Goal: Information Seeking & Learning: Find specific fact

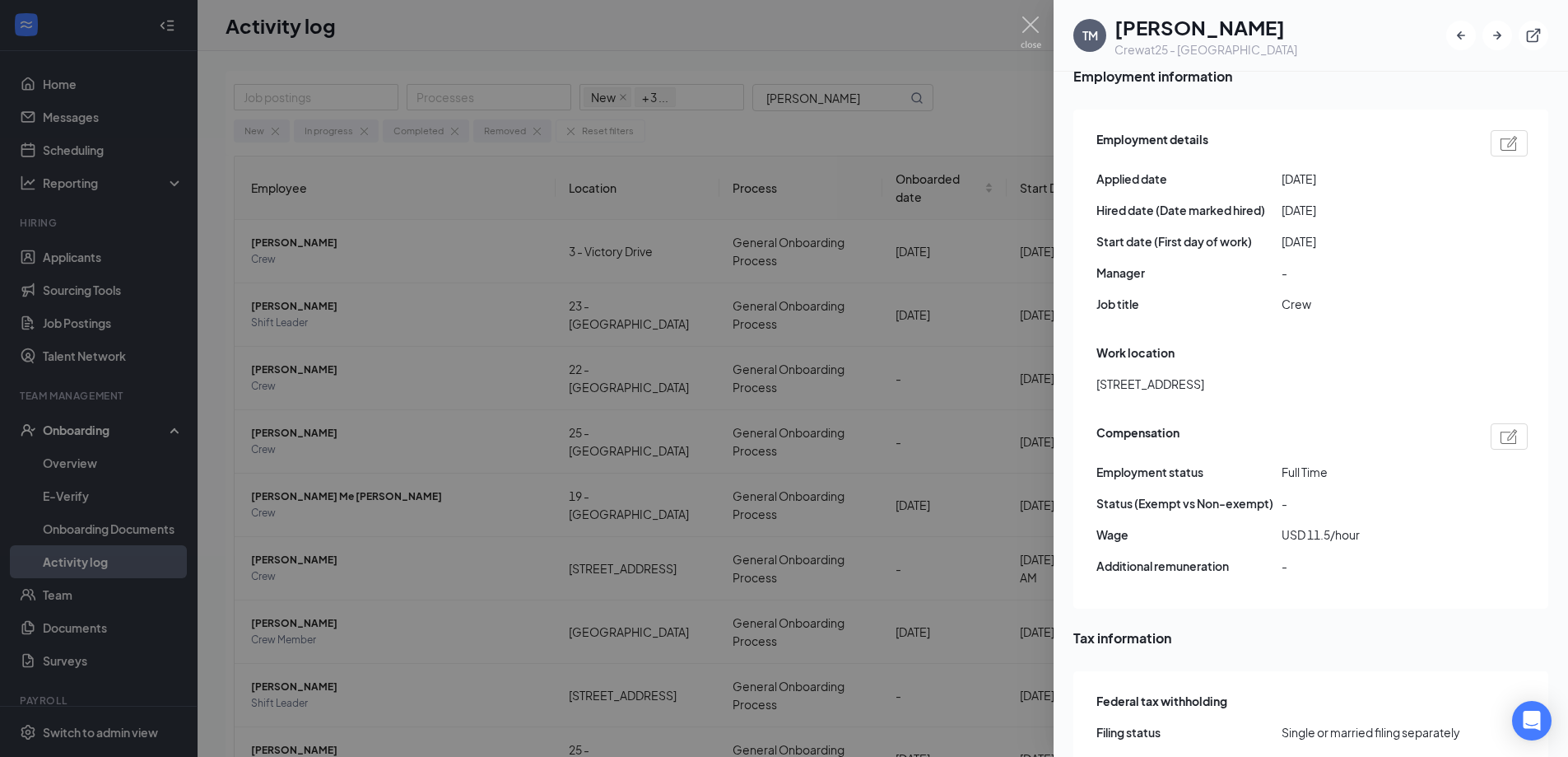
scroll to position [906, 0]
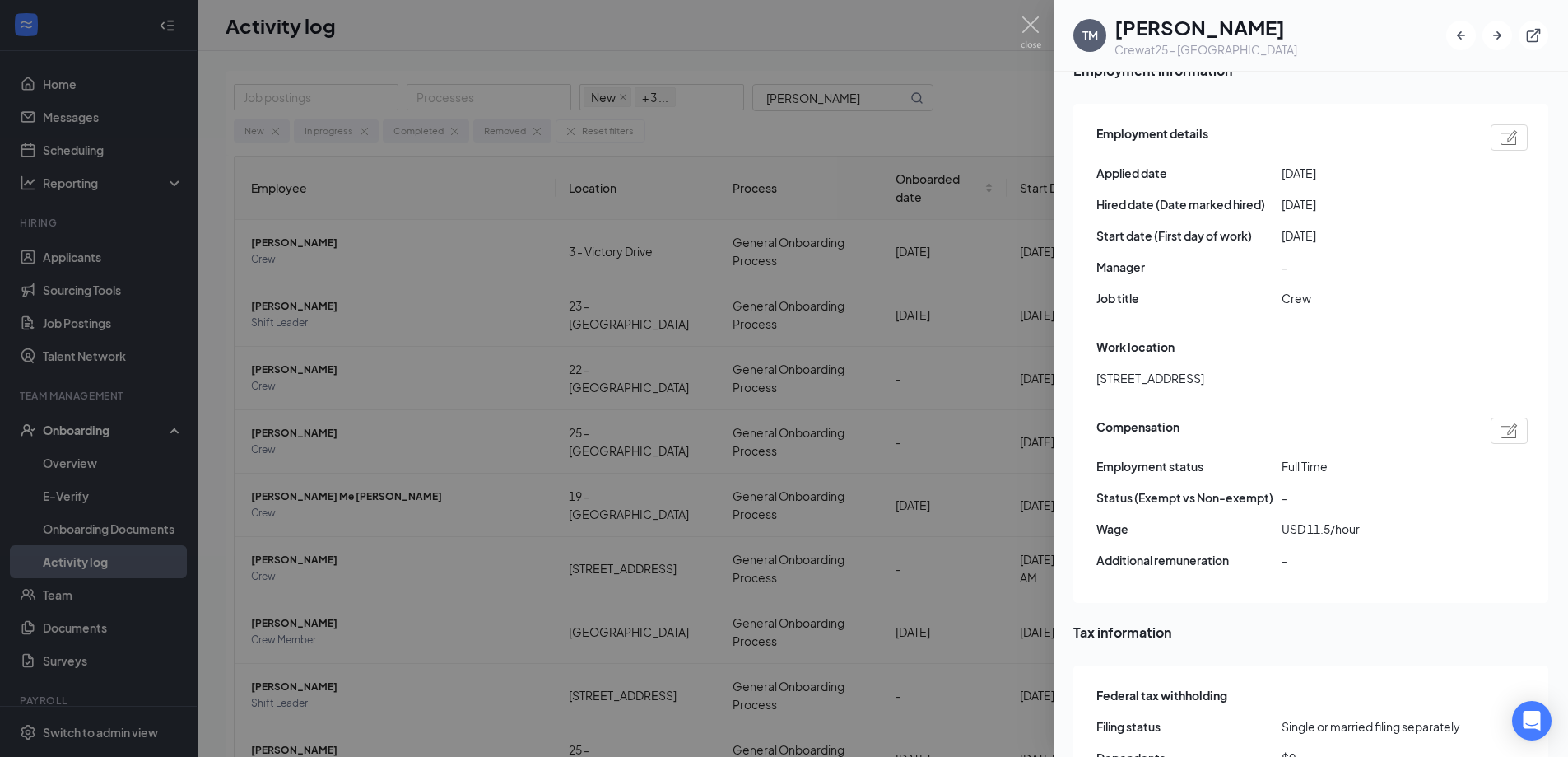
click at [1017, 28] on div at bounding box center [784, 378] width 1568 height 757
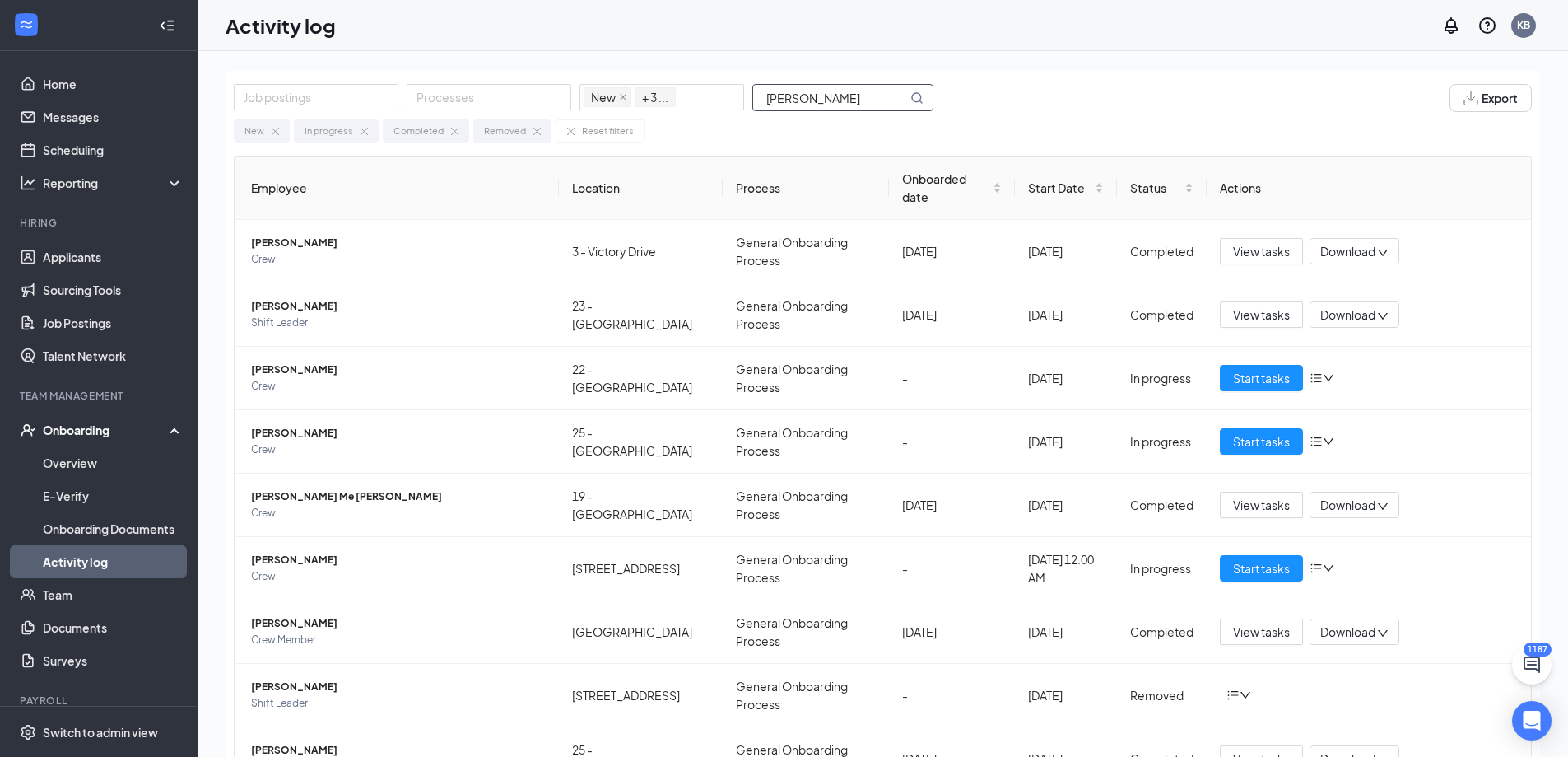
click at [813, 88] on input "[PERSON_NAME]" at bounding box center [830, 98] width 154 height 25
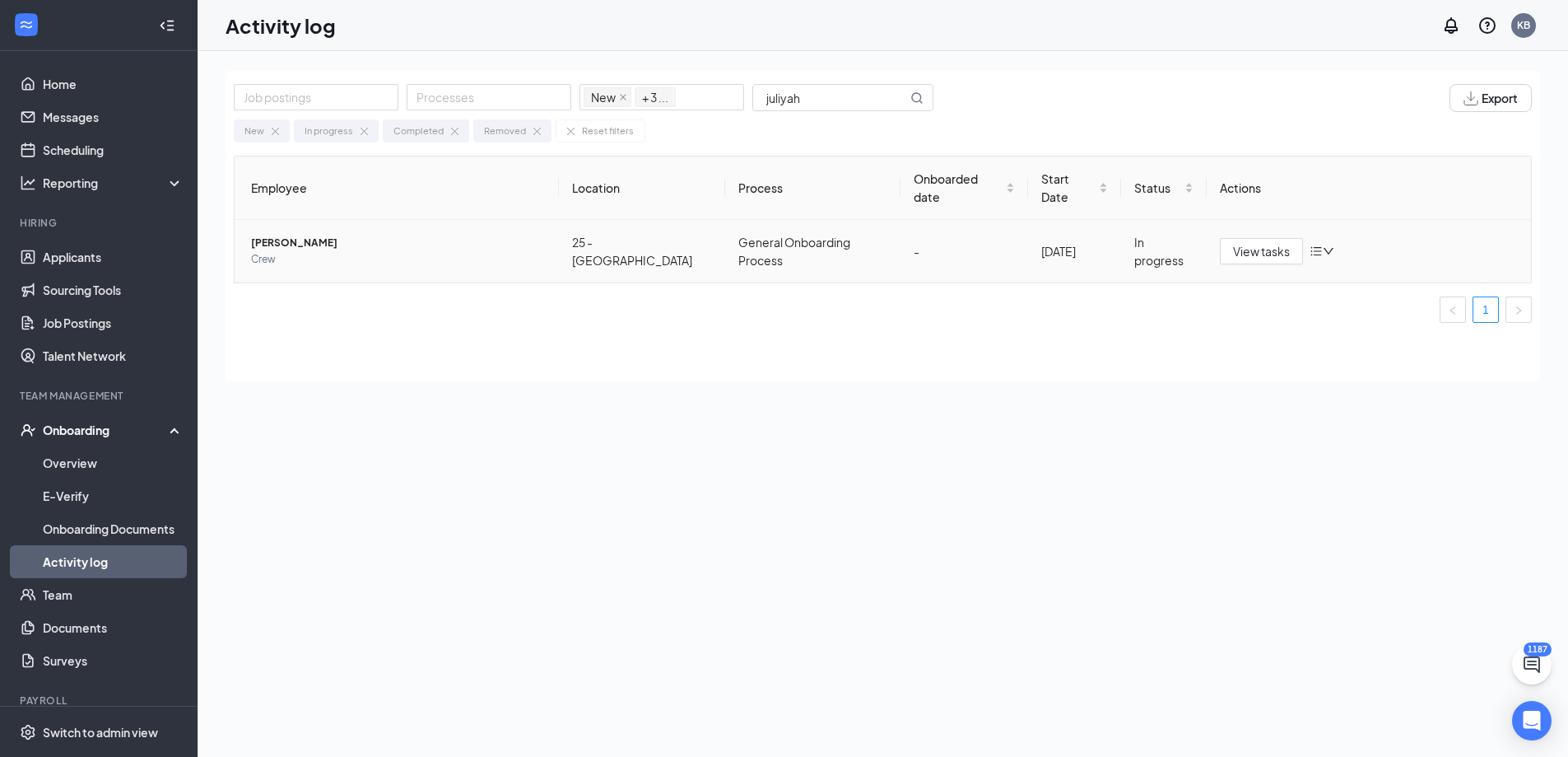
click at [307, 234] on span "[PERSON_NAME]" at bounding box center [399, 243] width 295 height 17
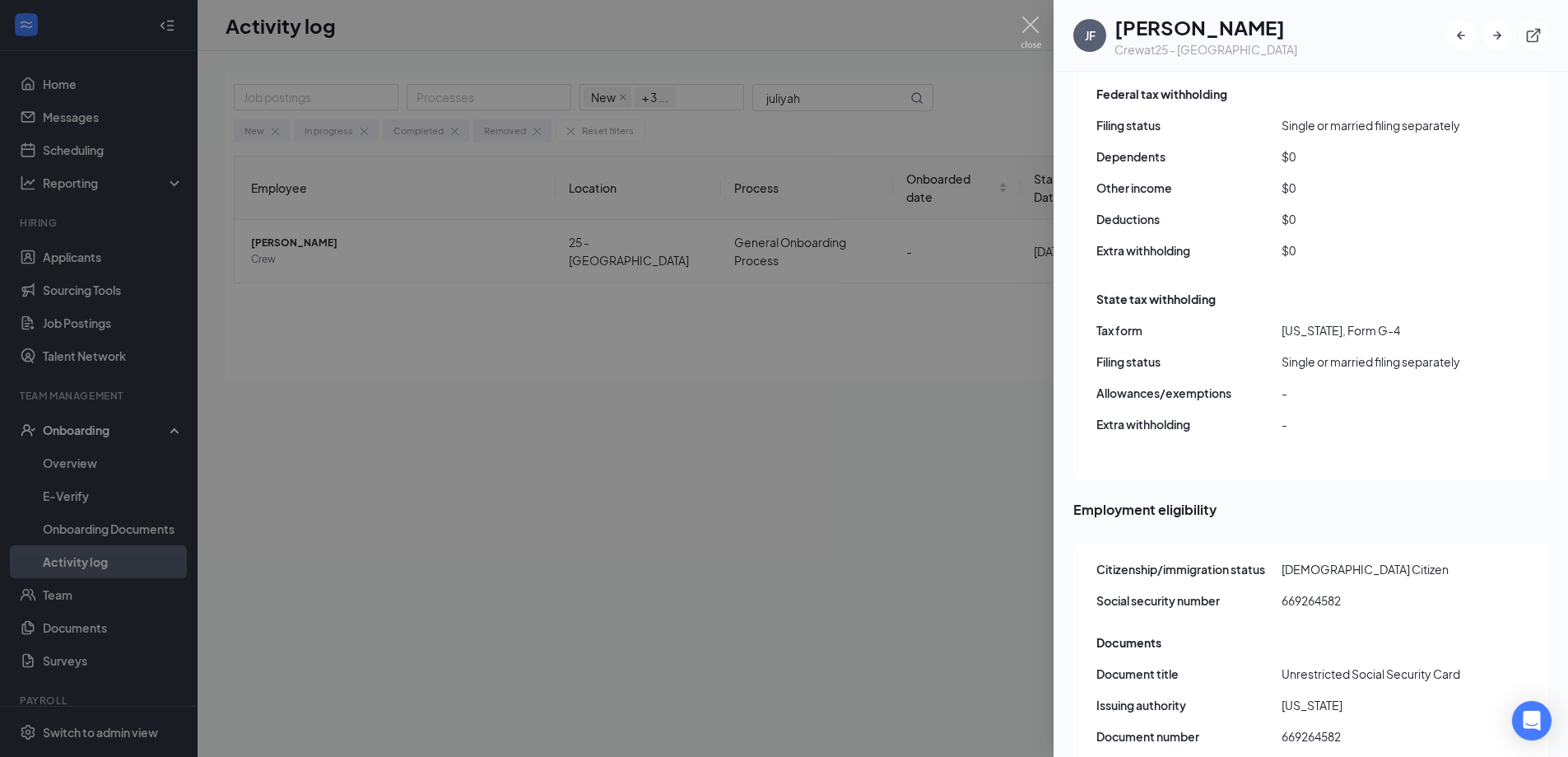
scroll to position [1830, 0]
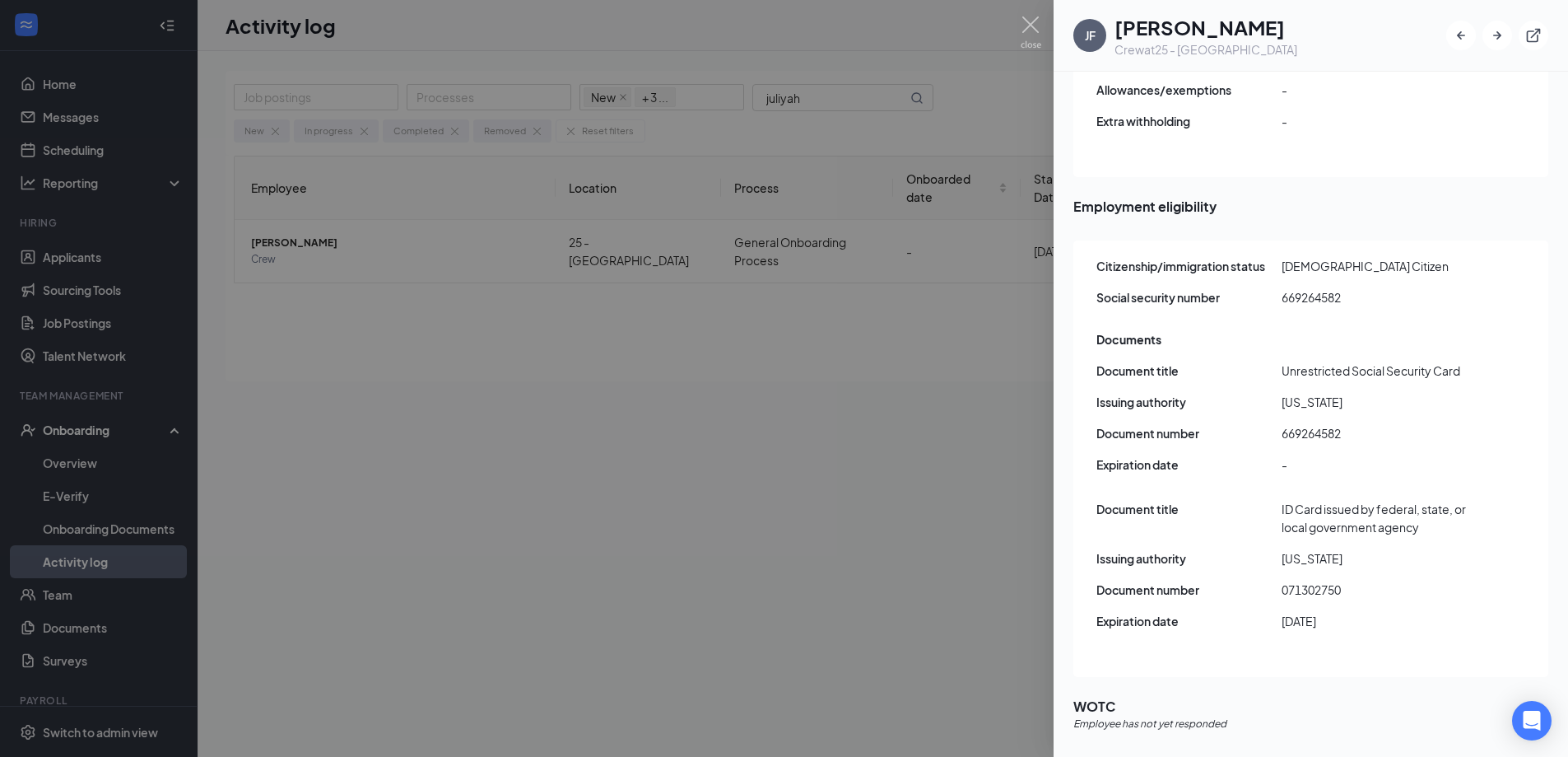
click at [1325, 581] on span "071302750" at bounding box center [1374, 589] width 185 height 18
copy span "071302750"
click at [1293, 424] on span "669264582" at bounding box center [1374, 432] width 185 height 18
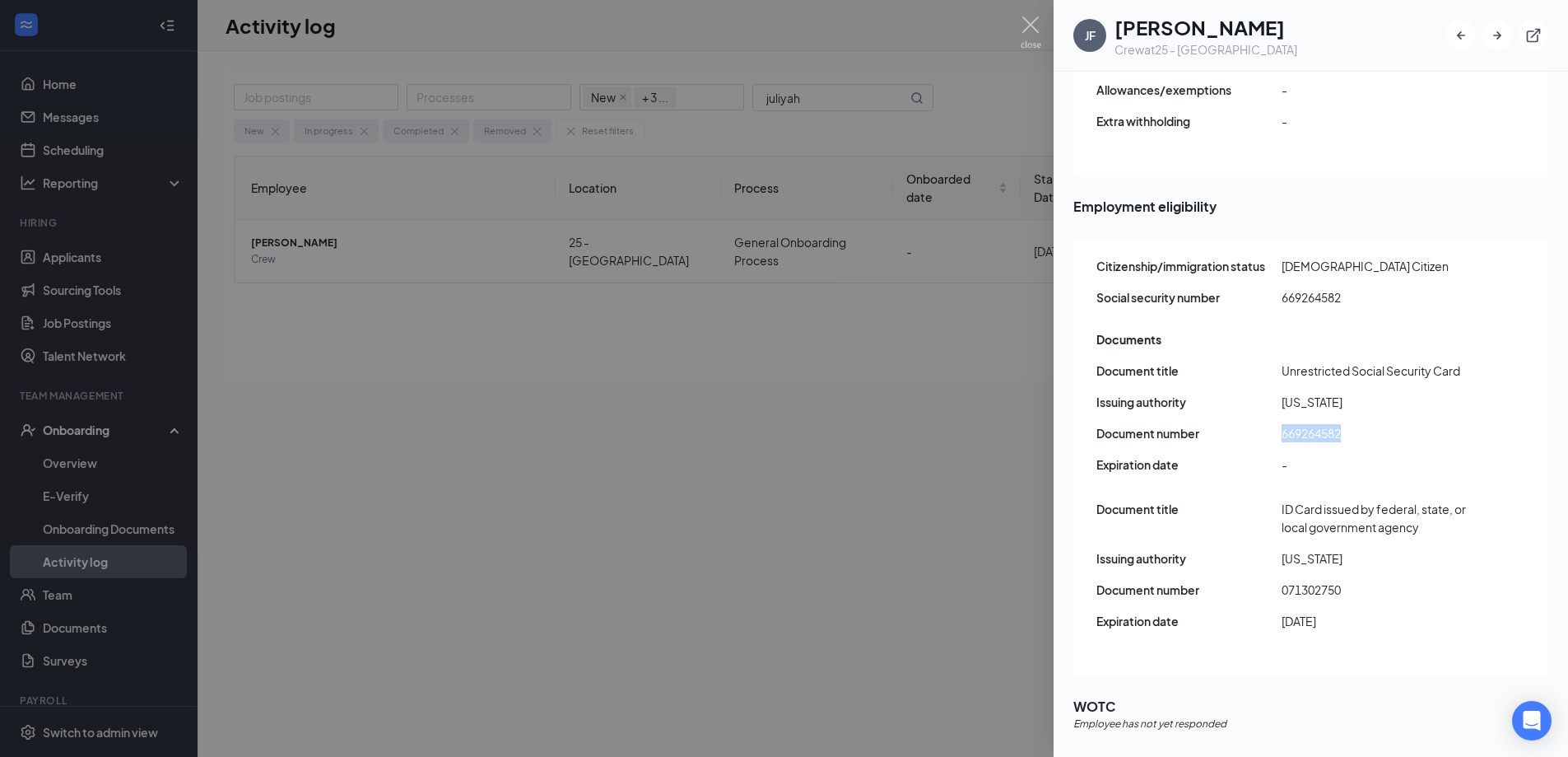
copy span "669264582"
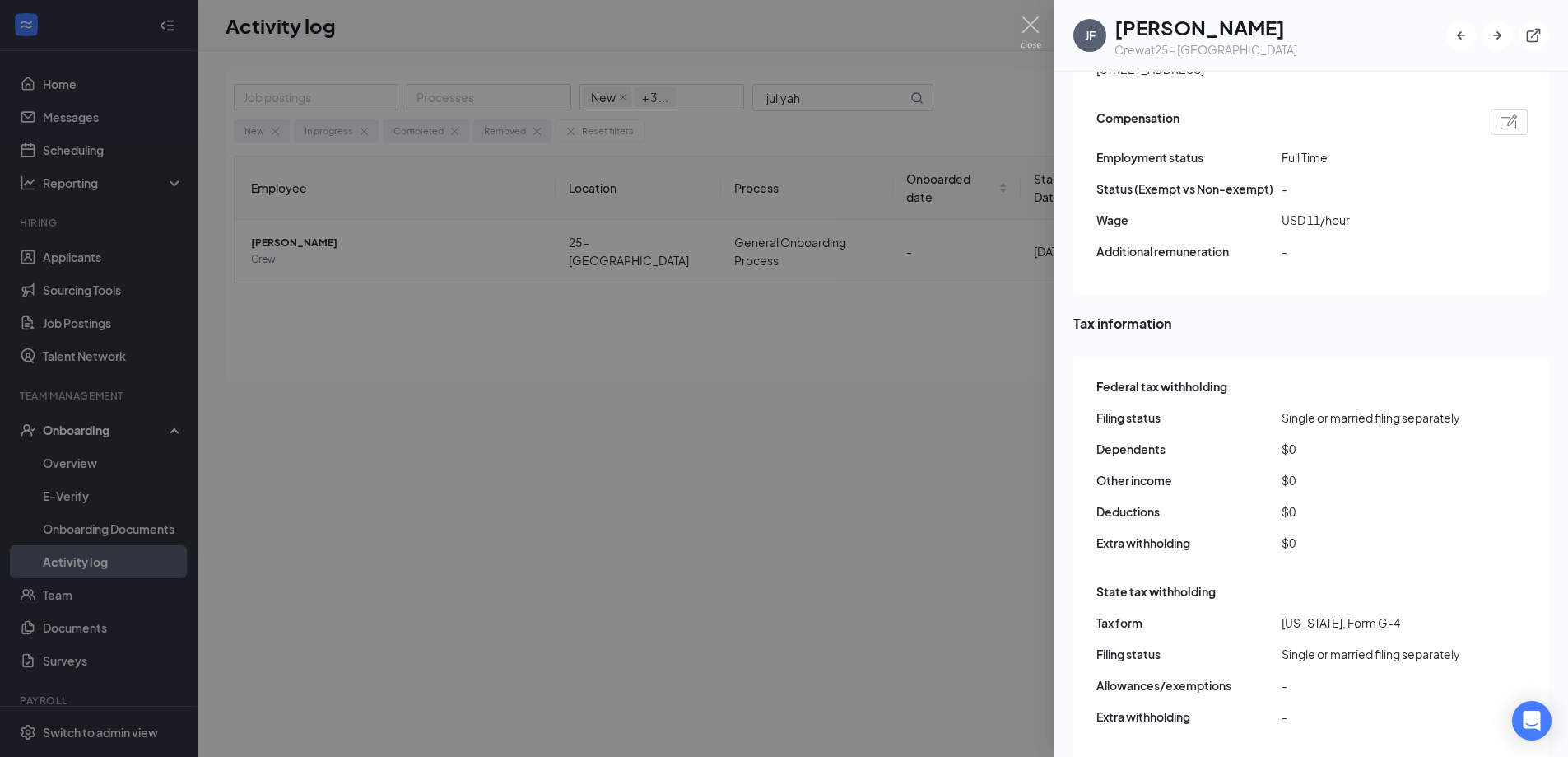
scroll to position [1171, 0]
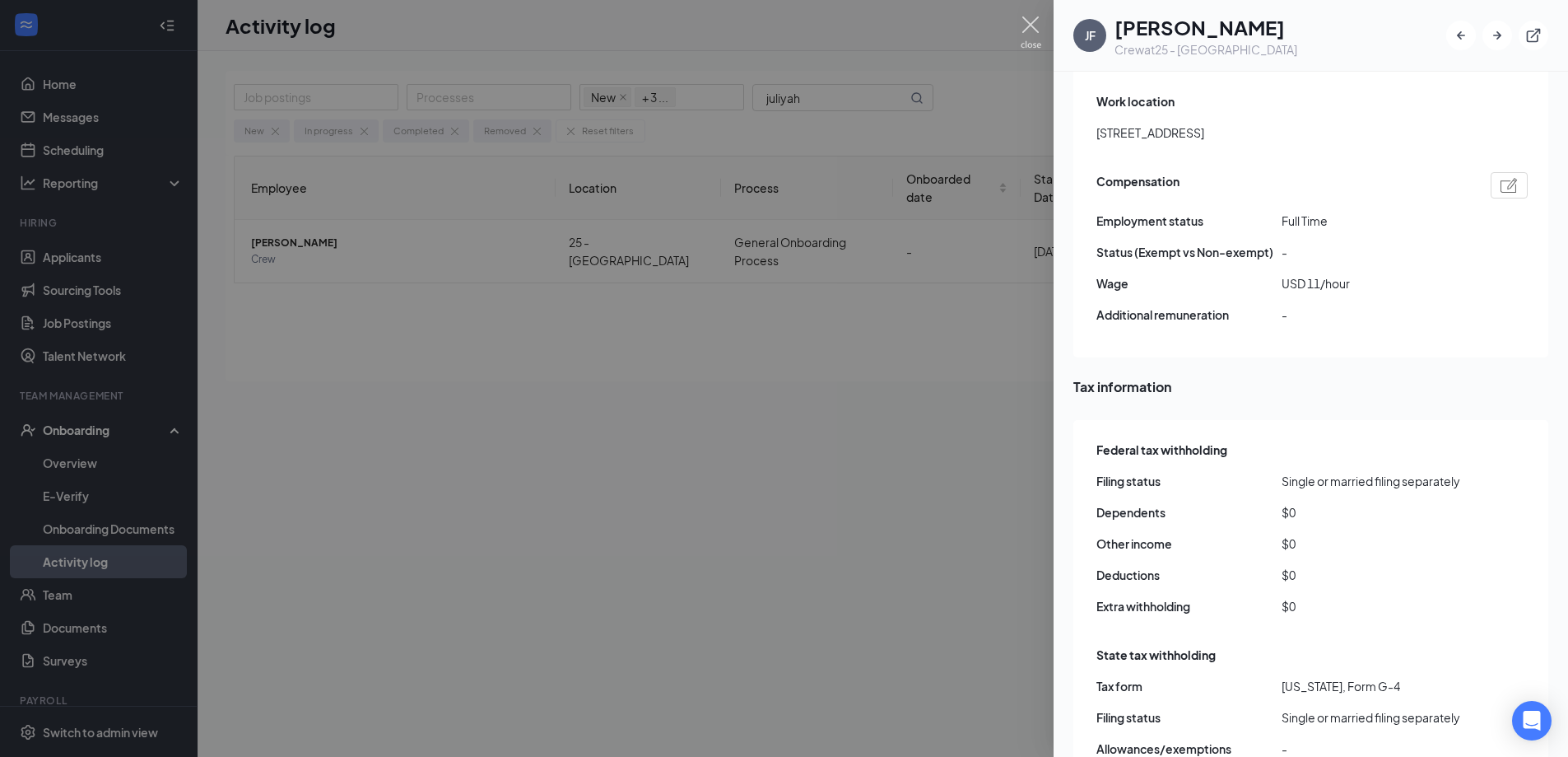
click at [1026, 30] on img at bounding box center [1031, 33] width 20 height 32
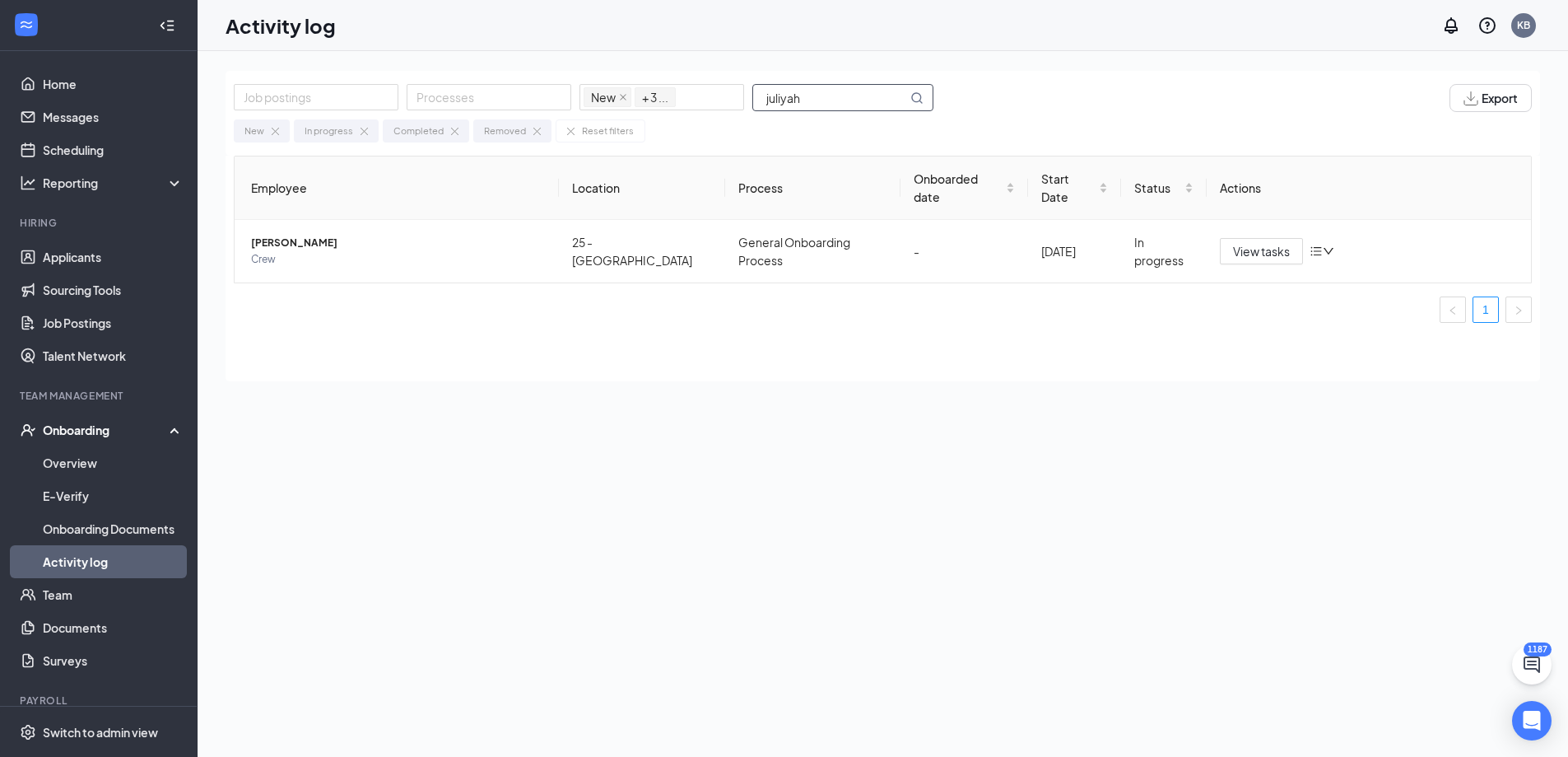
click at [817, 109] on input "juliyah" at bounding box center [830, 98] width 154 height 25
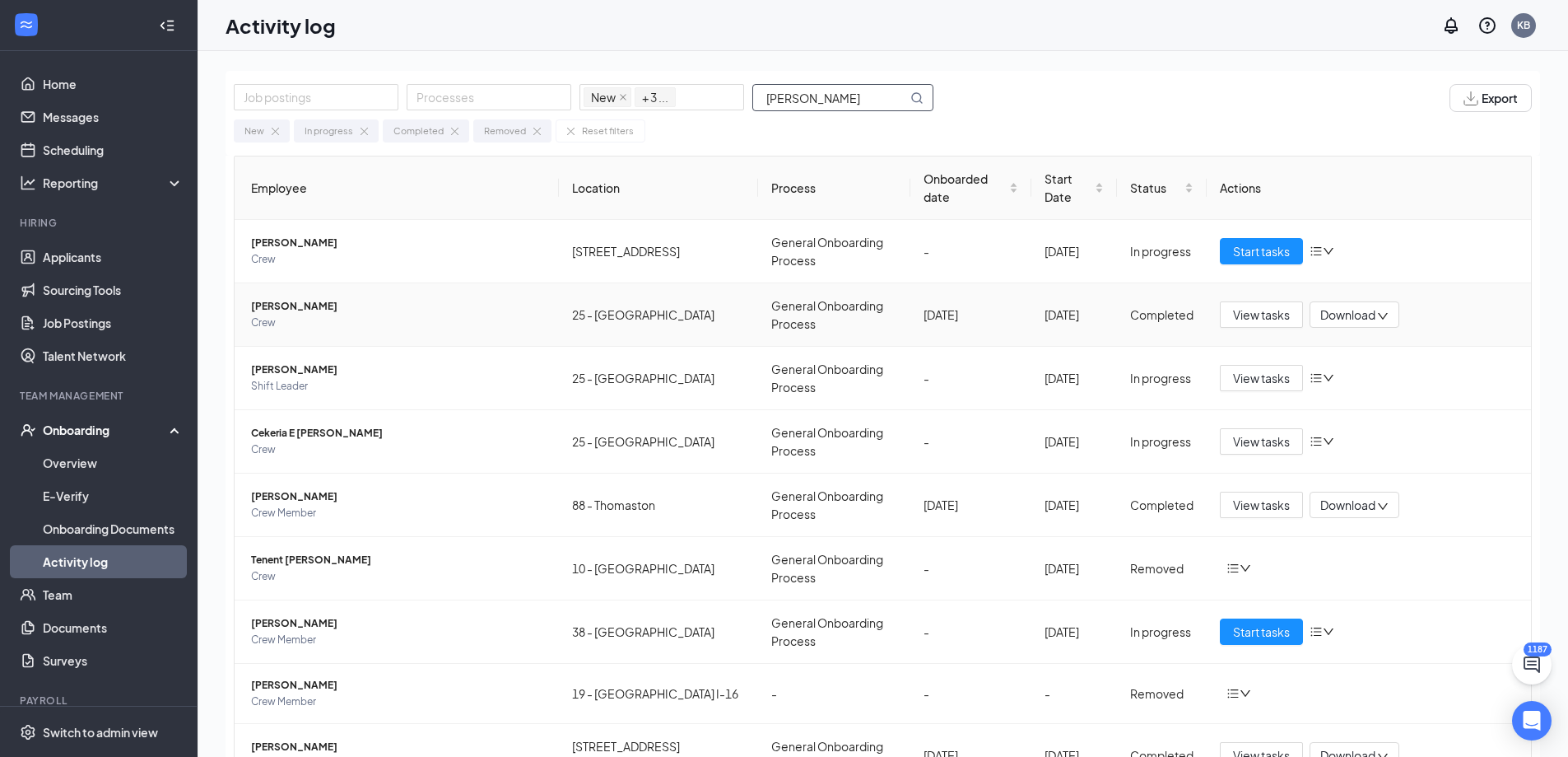
click at [296, 298] on span "[PERSON_NAME]" at bounding box center [399, 307] width 295 height 17
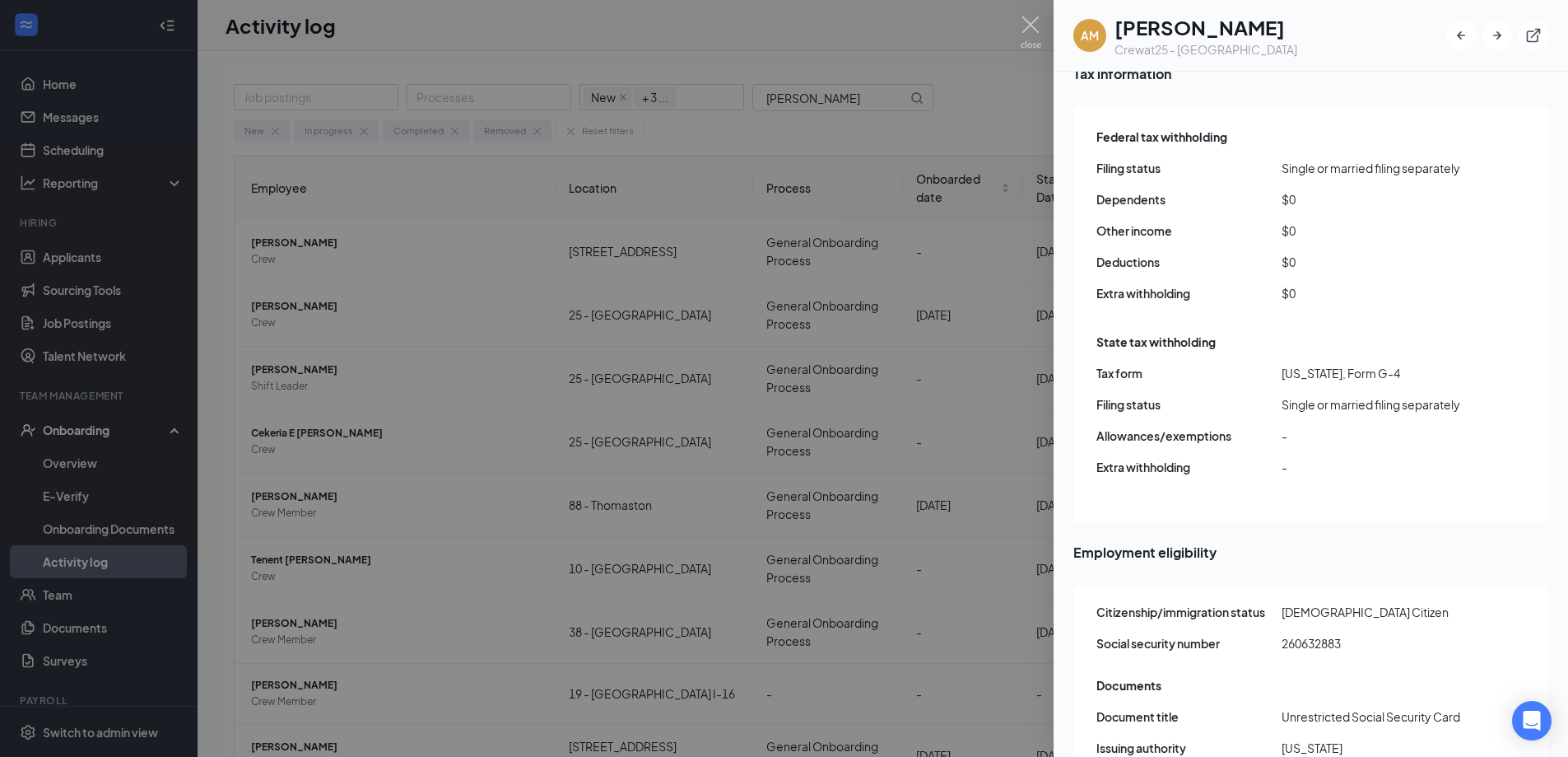
scroll to position [1894, 0]
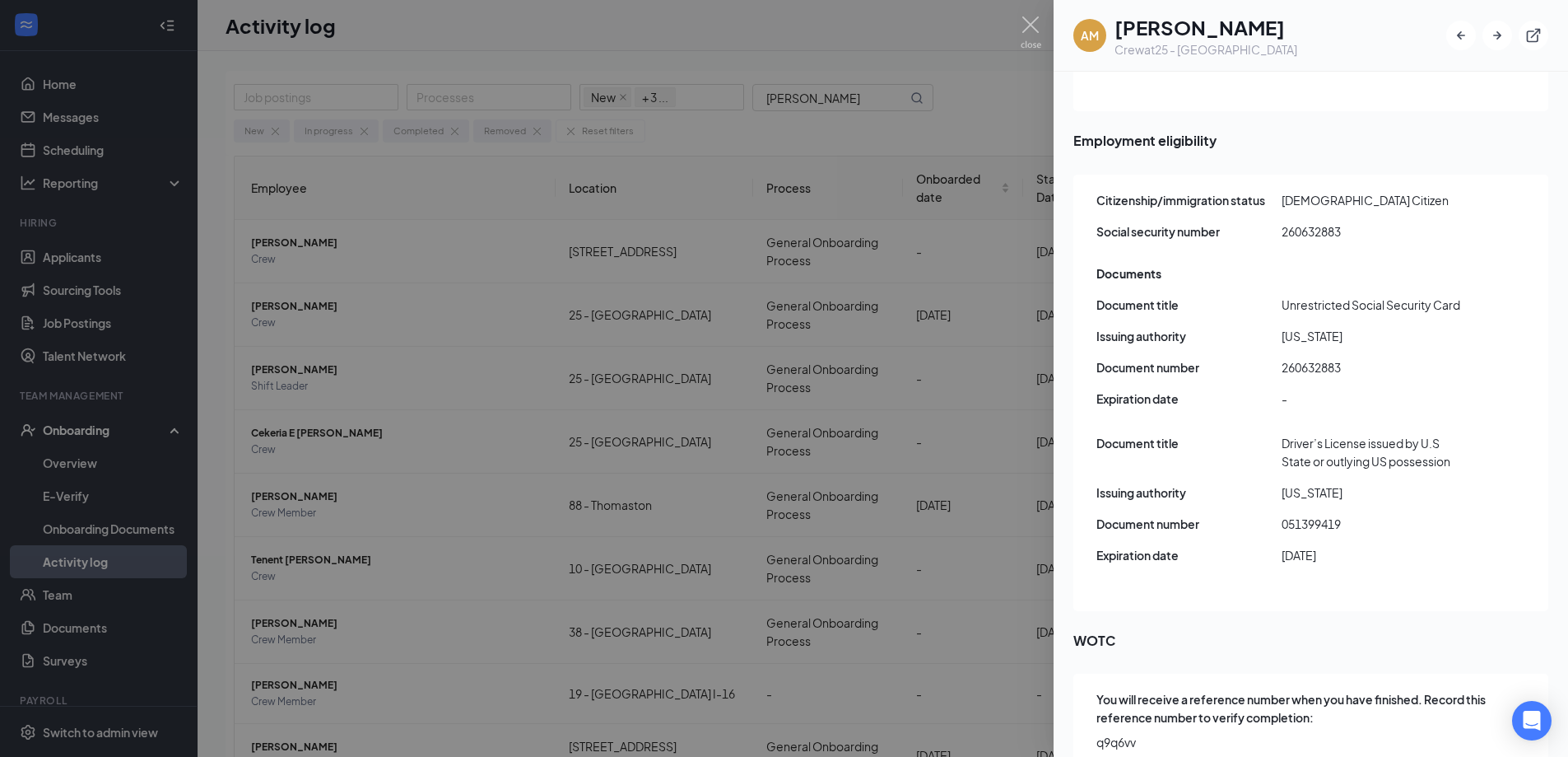
click at [1324, 515] on span "051399419" at bounding box center [1374, 523] width 185 height 18
copy span "051399419"
click at [1301, 358] on span "260632883" at bounding box center [1374, 367] width 185 height 18
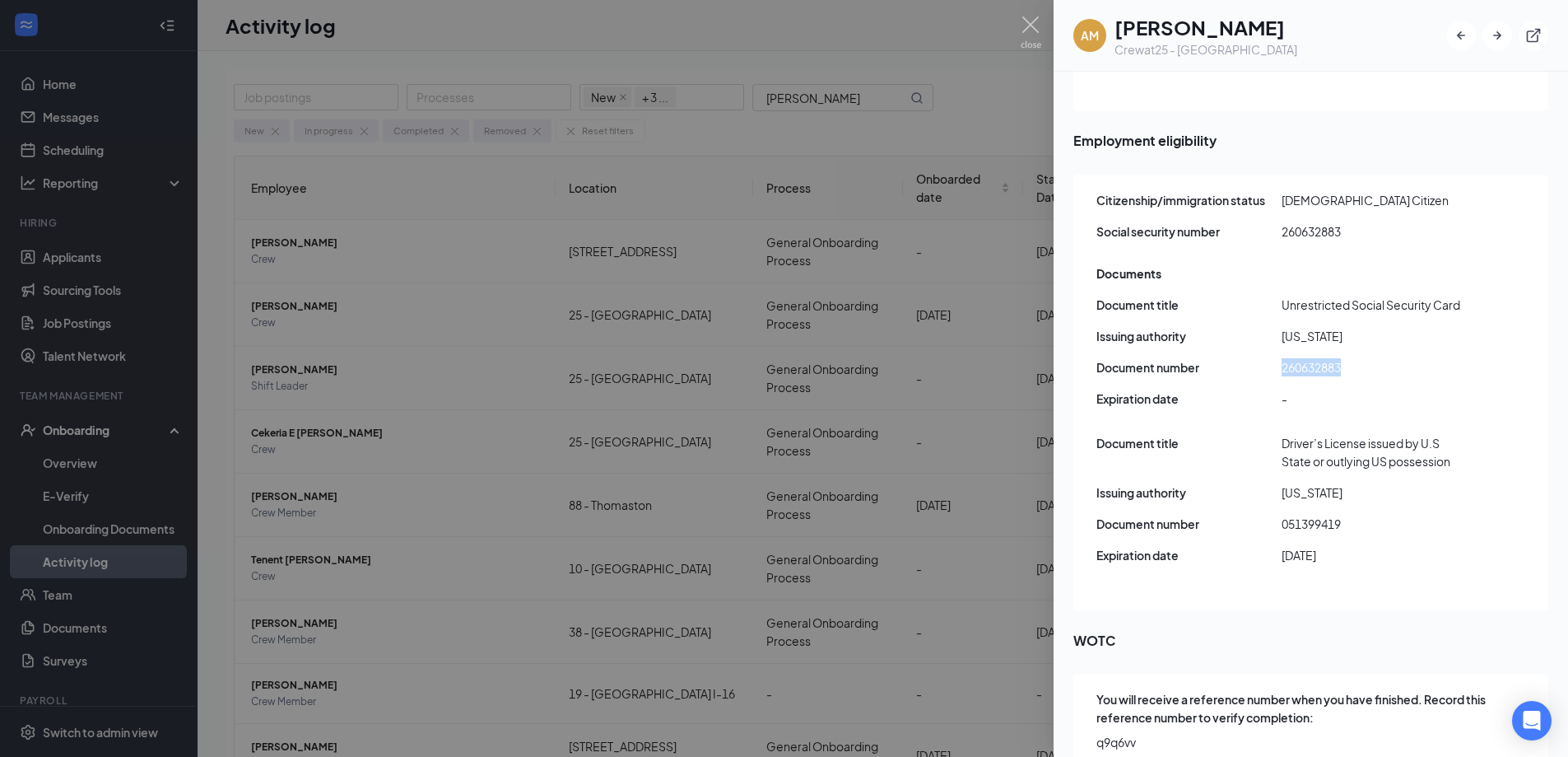
copy span "260632883"
click at [1028, 21] on img at bounding box center [1031, 33] width 20 height 32
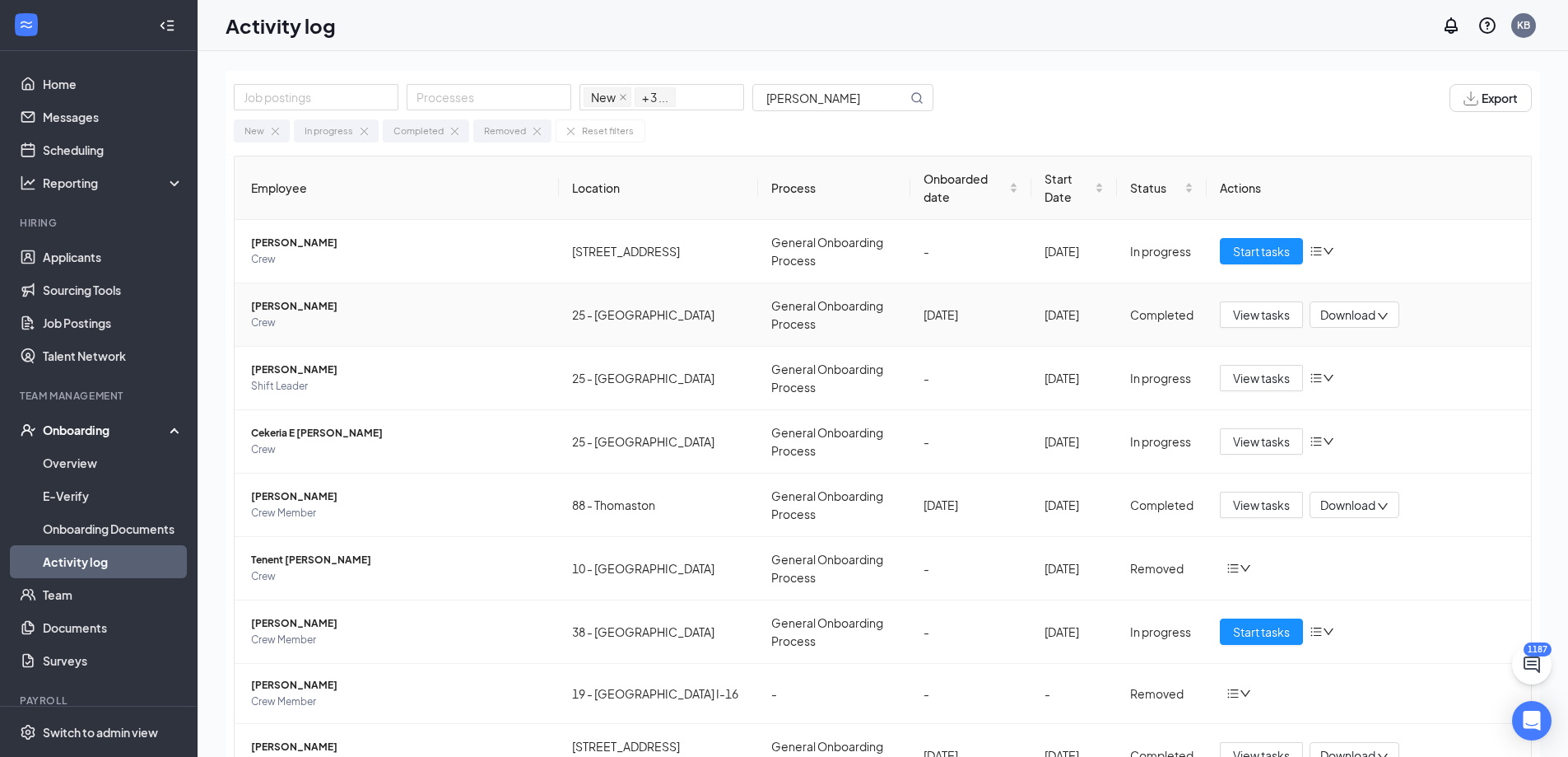
click at [312, 298] on span "[PERSON_NAME]" at bounding box center [399, 307] width 295 height 17
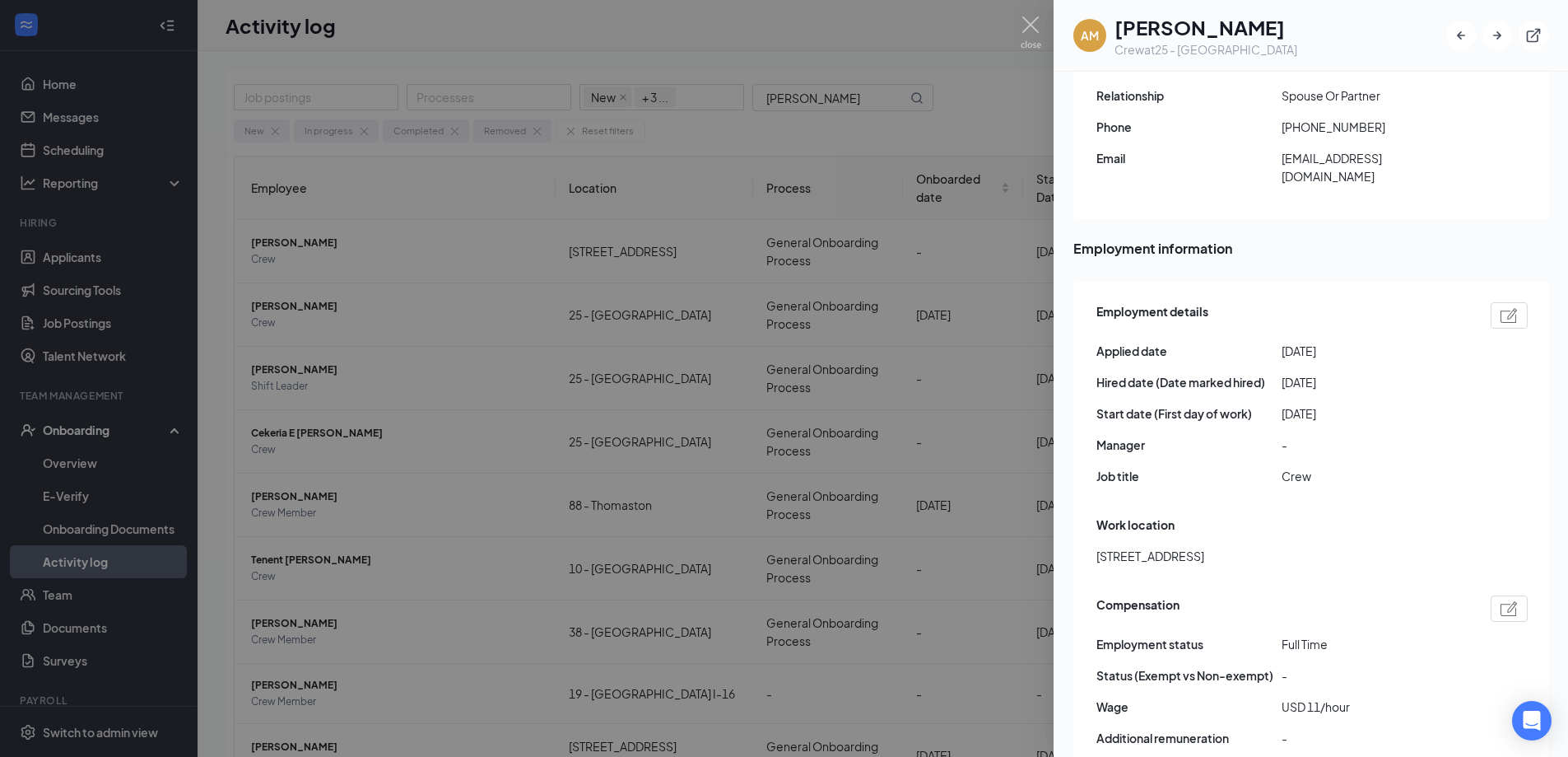
scroll to position [741, 0]
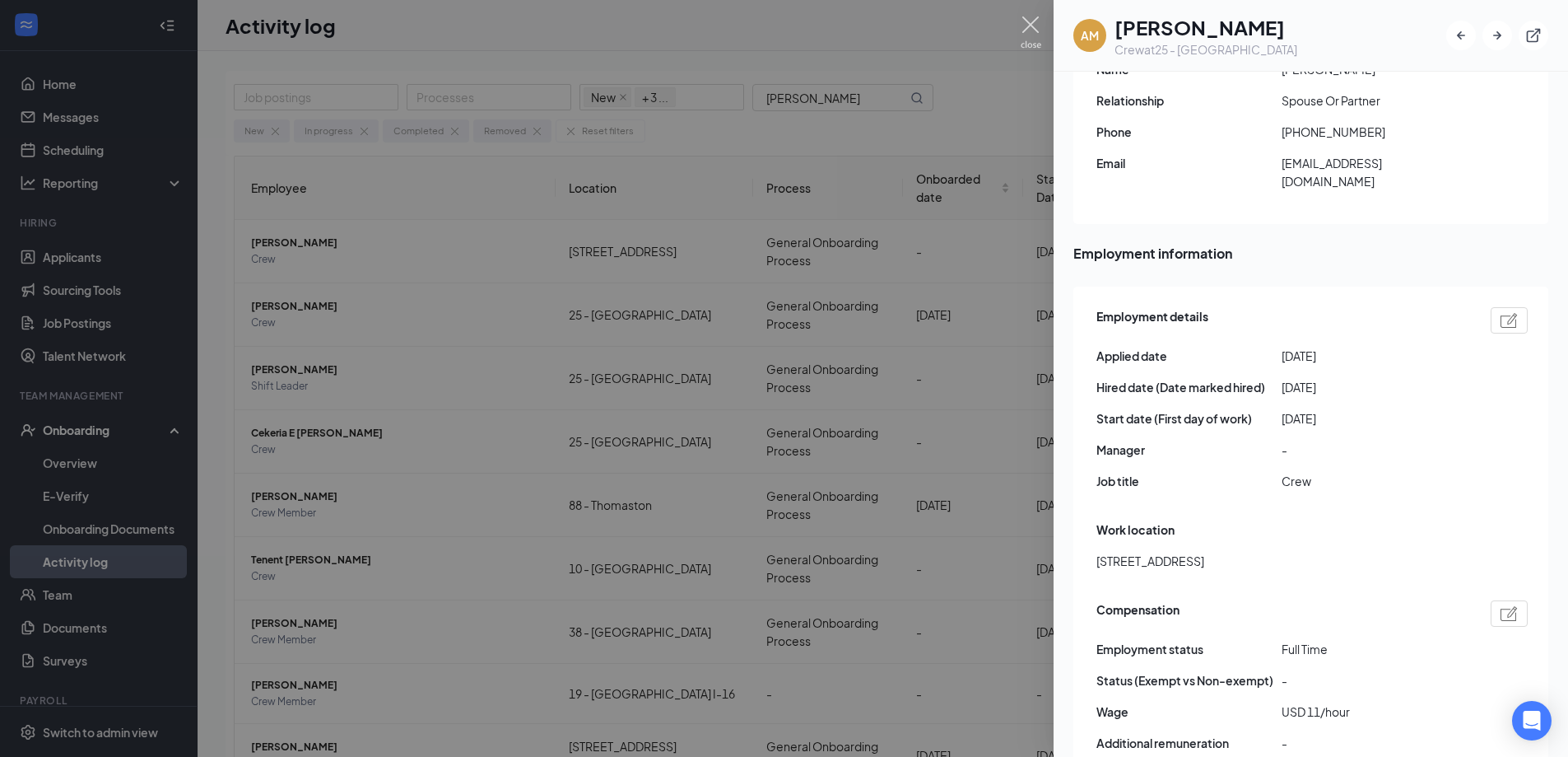
click at [1032, 22] on img at bounding box center [1031, 33] width 20 height 32
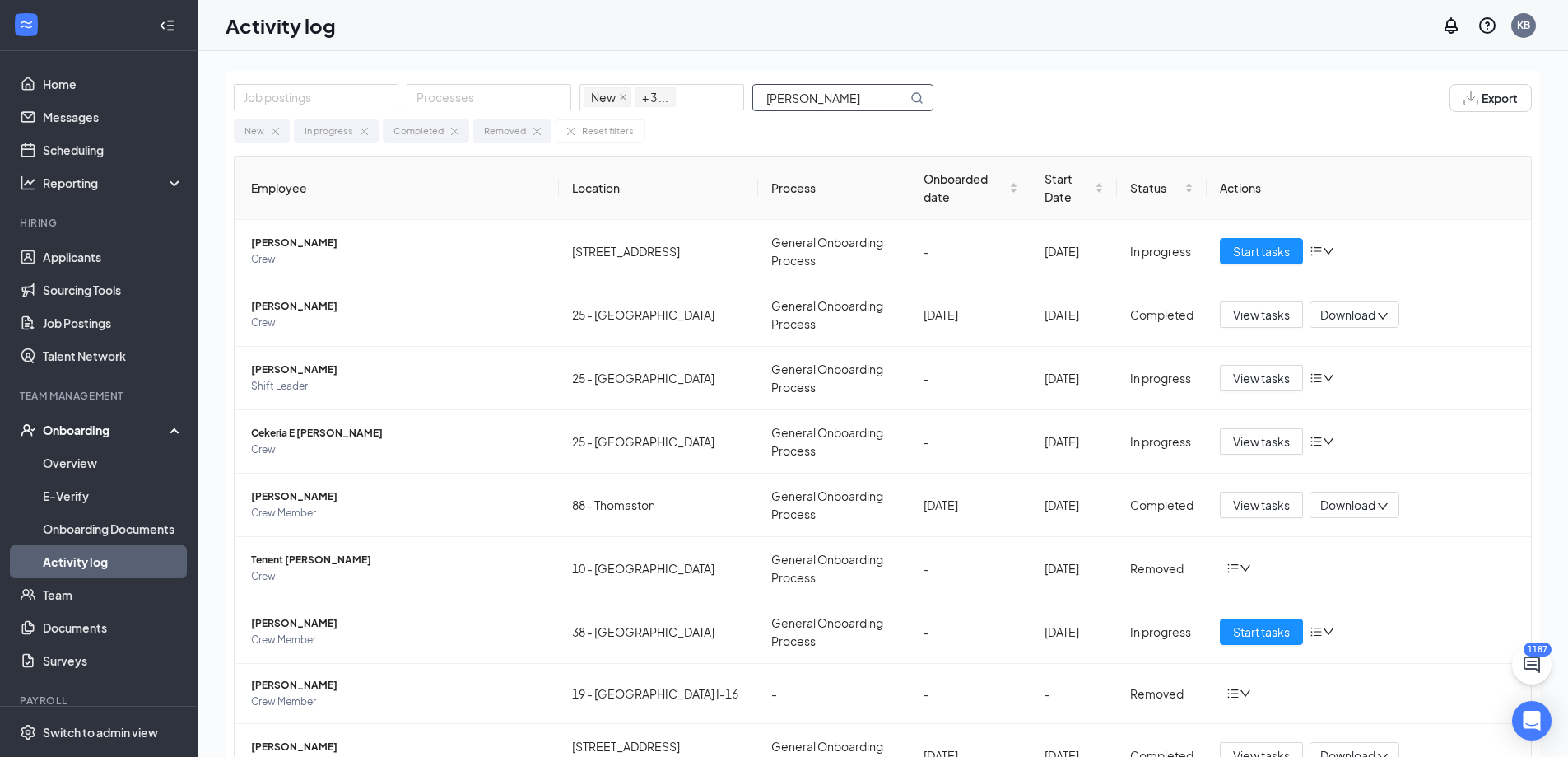
click at [829, 98] on input "[PERSON_NAME]" at bounding box center [830, 98] width 154 height 25
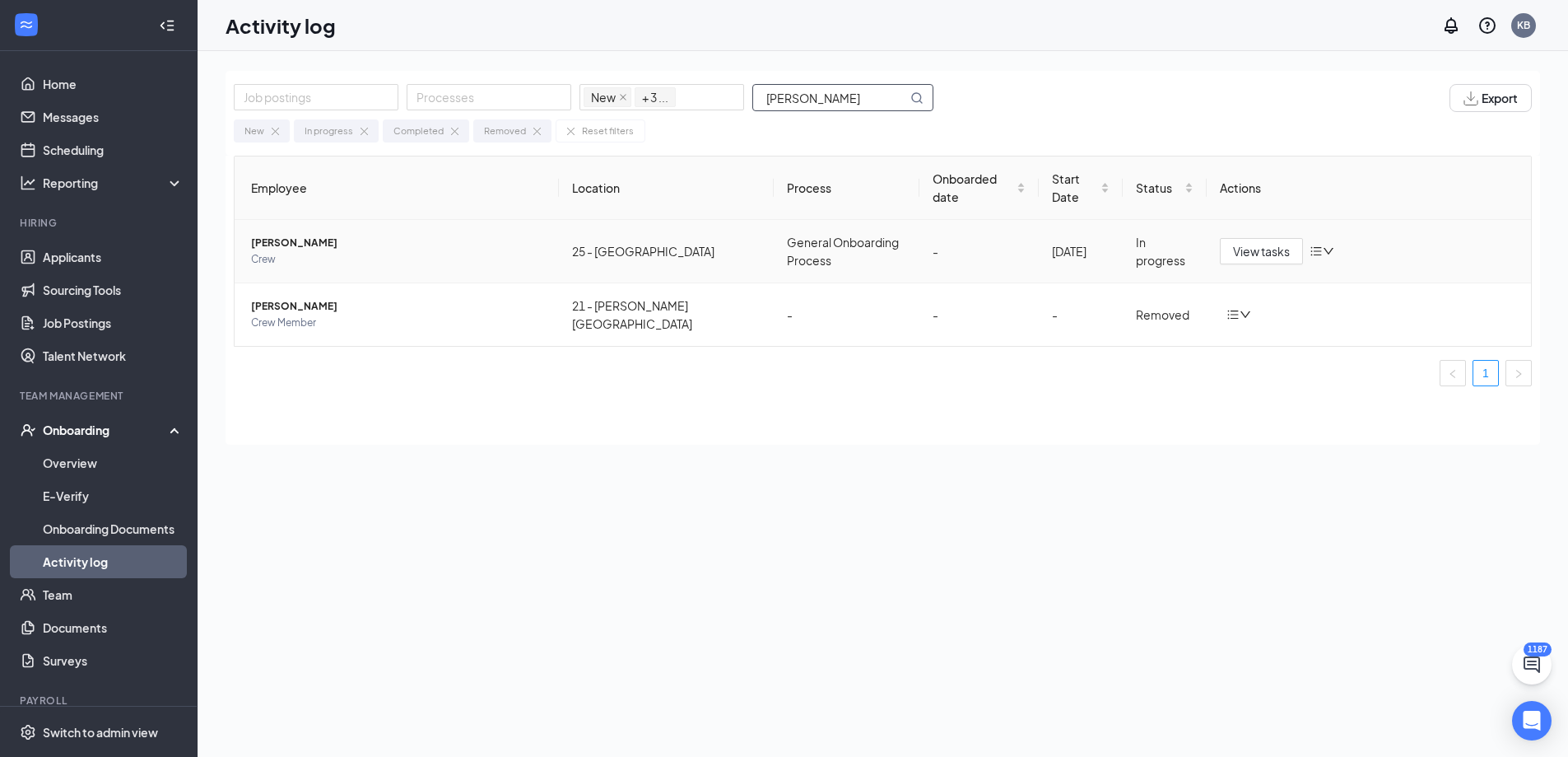
click at [305, 234] on span "[PERSON_NAME]" at bounding box center [399, 243] width 295 height 17
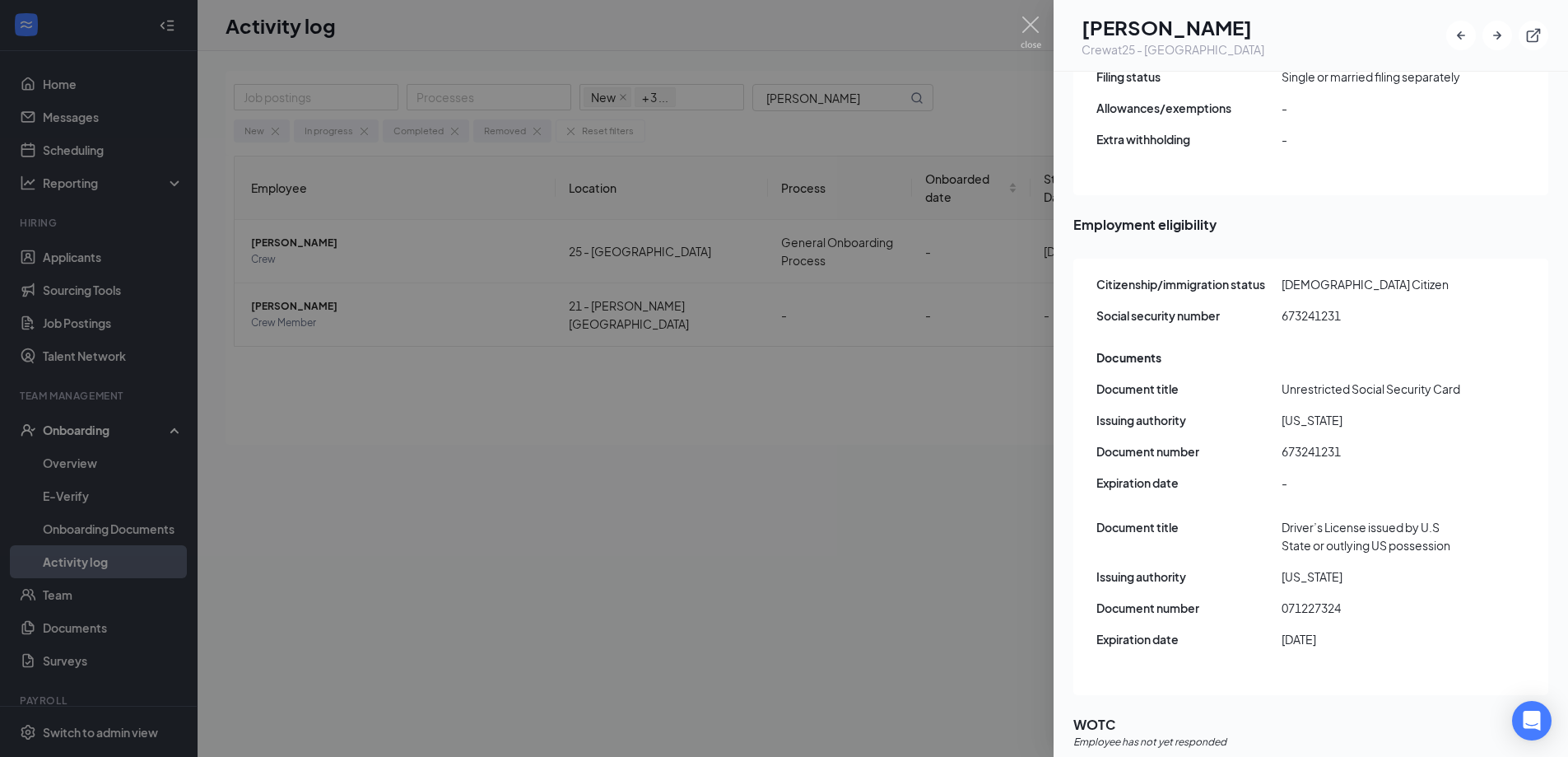
scroll to position [1830, 0]
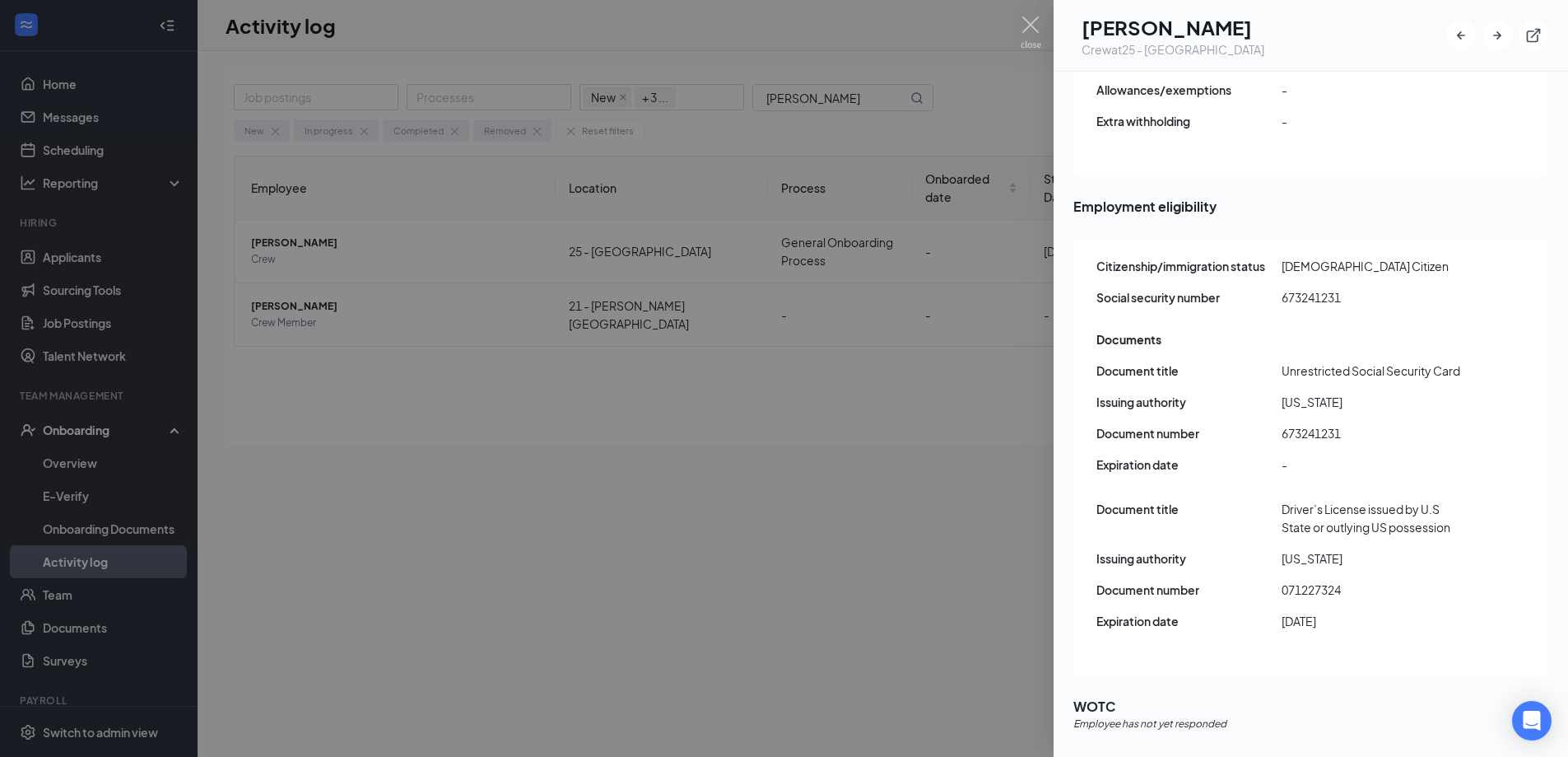
click at [1303, 581] on span "071227324" at bounding box center [1374, 589] width 185 height 18
copy span "071227324"
click at [1311, 424] on span "673241231" at bounding box center [1374, 432] width 185 height 18
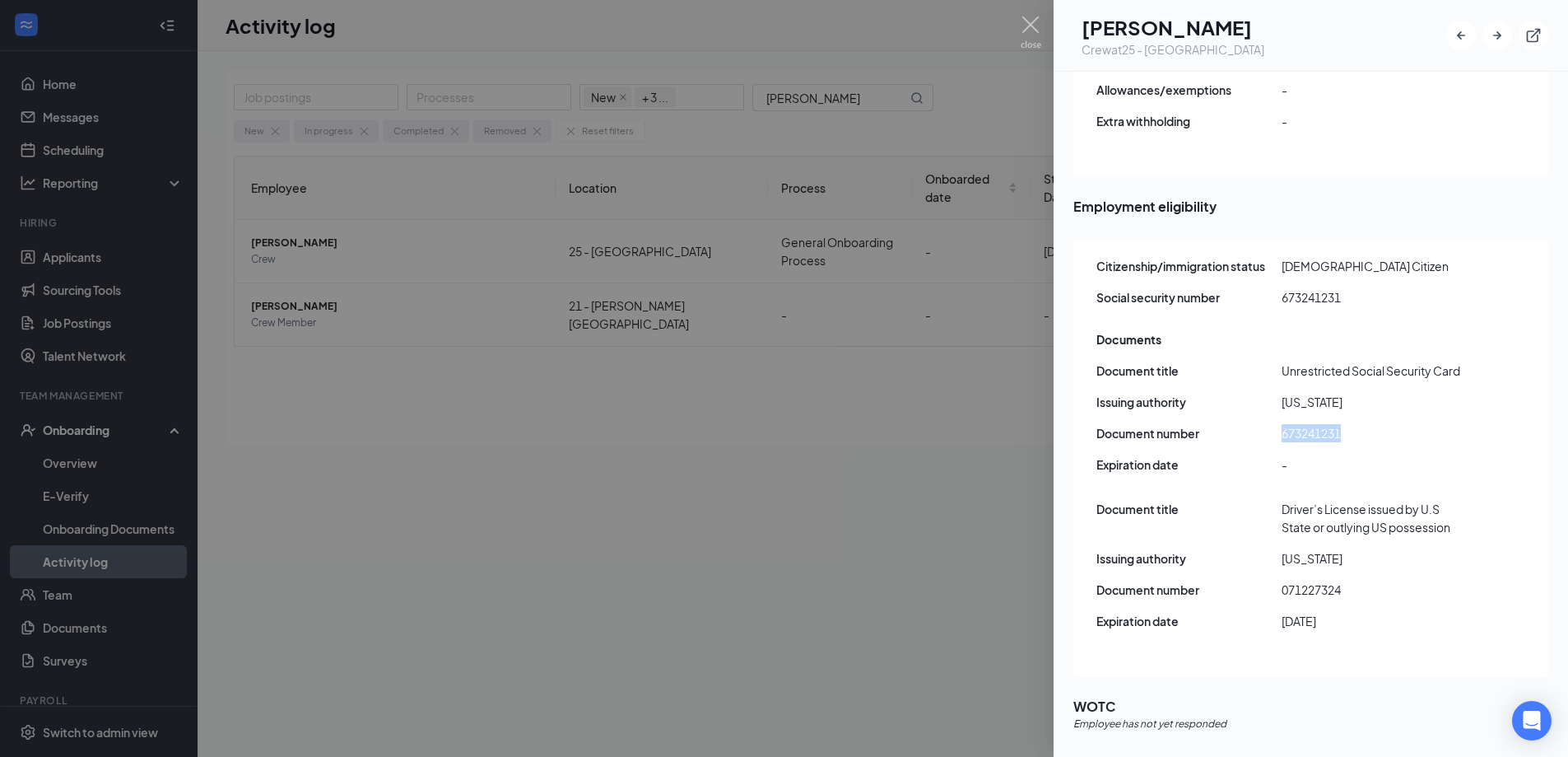
copy span "673241231"
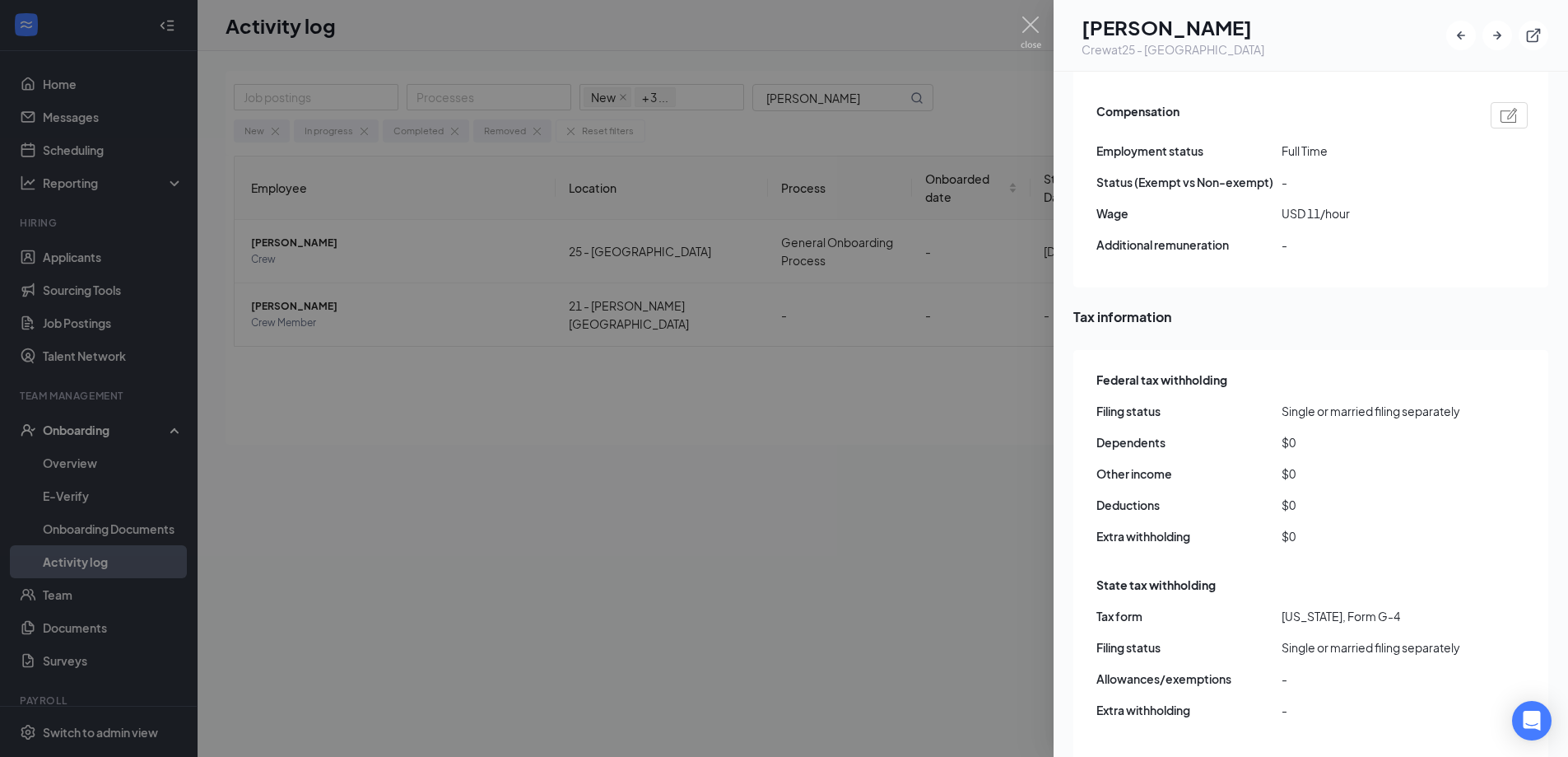
scroll to position [1254, 0]
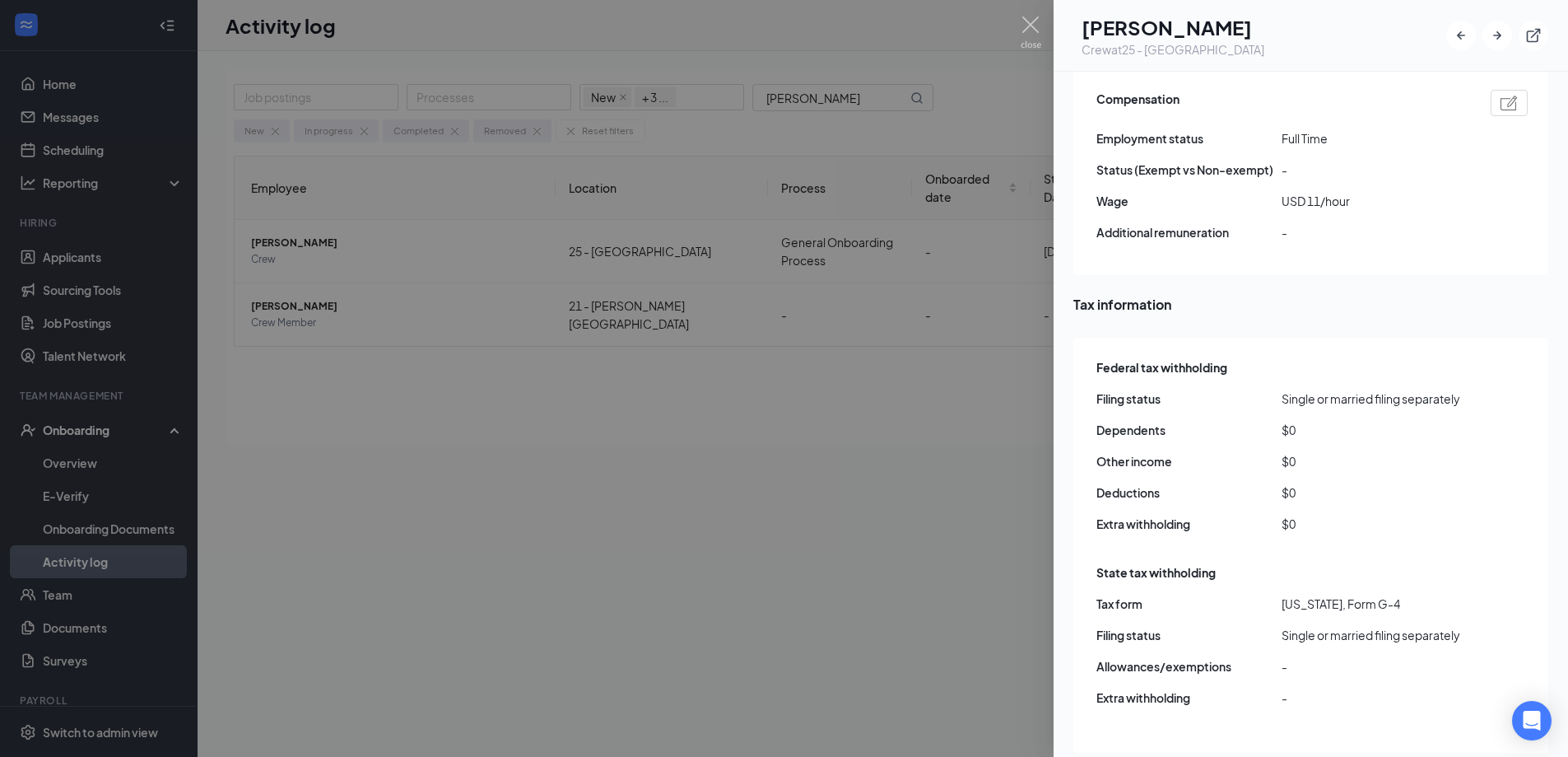
click at [1042, 31] on div at bounding box center [784, 378] width 1568 height 757
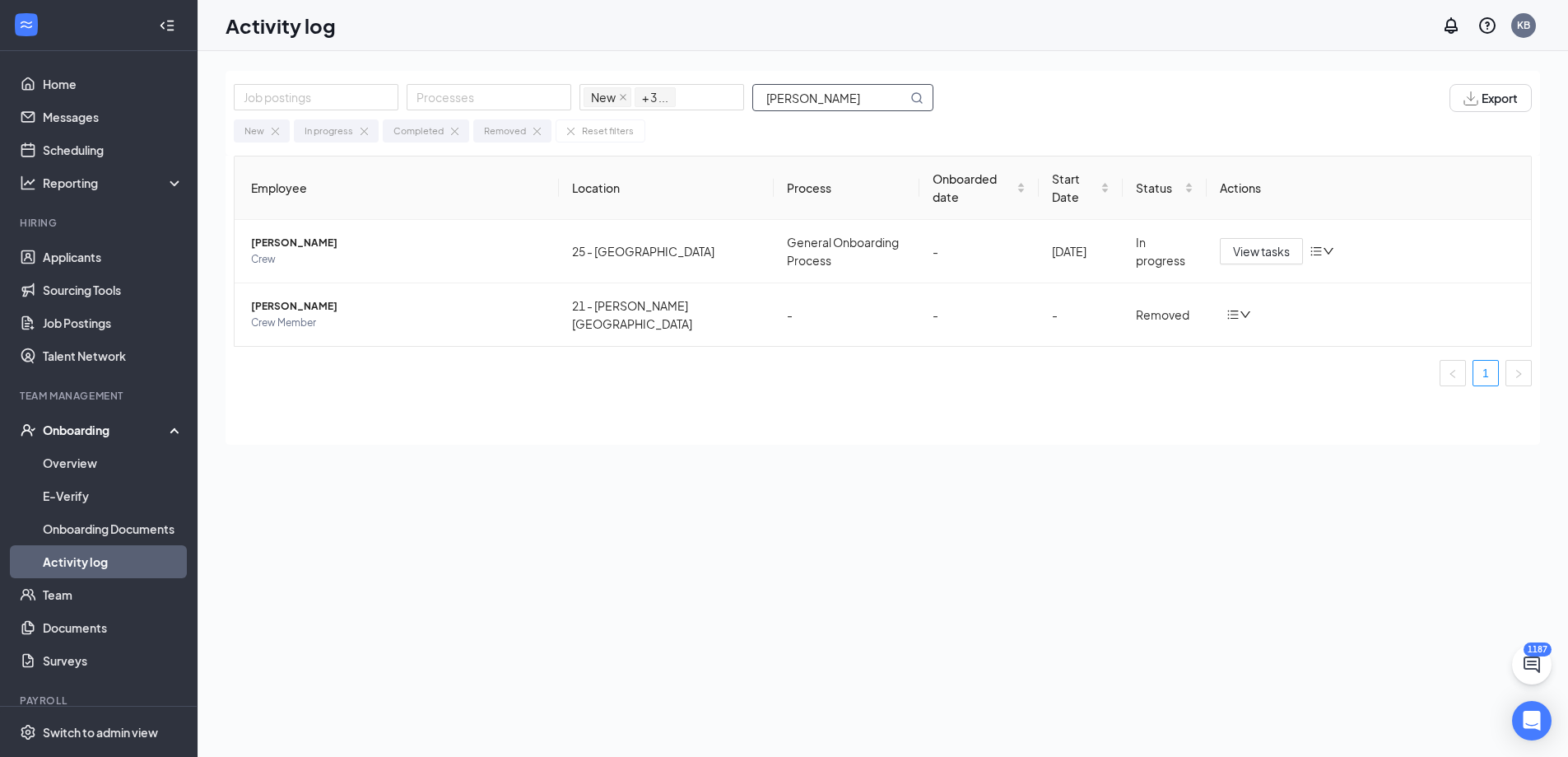
click at [854, 96] on input "[PERSON_NAME]" at bounding box center [830, 98] width 154 height 25
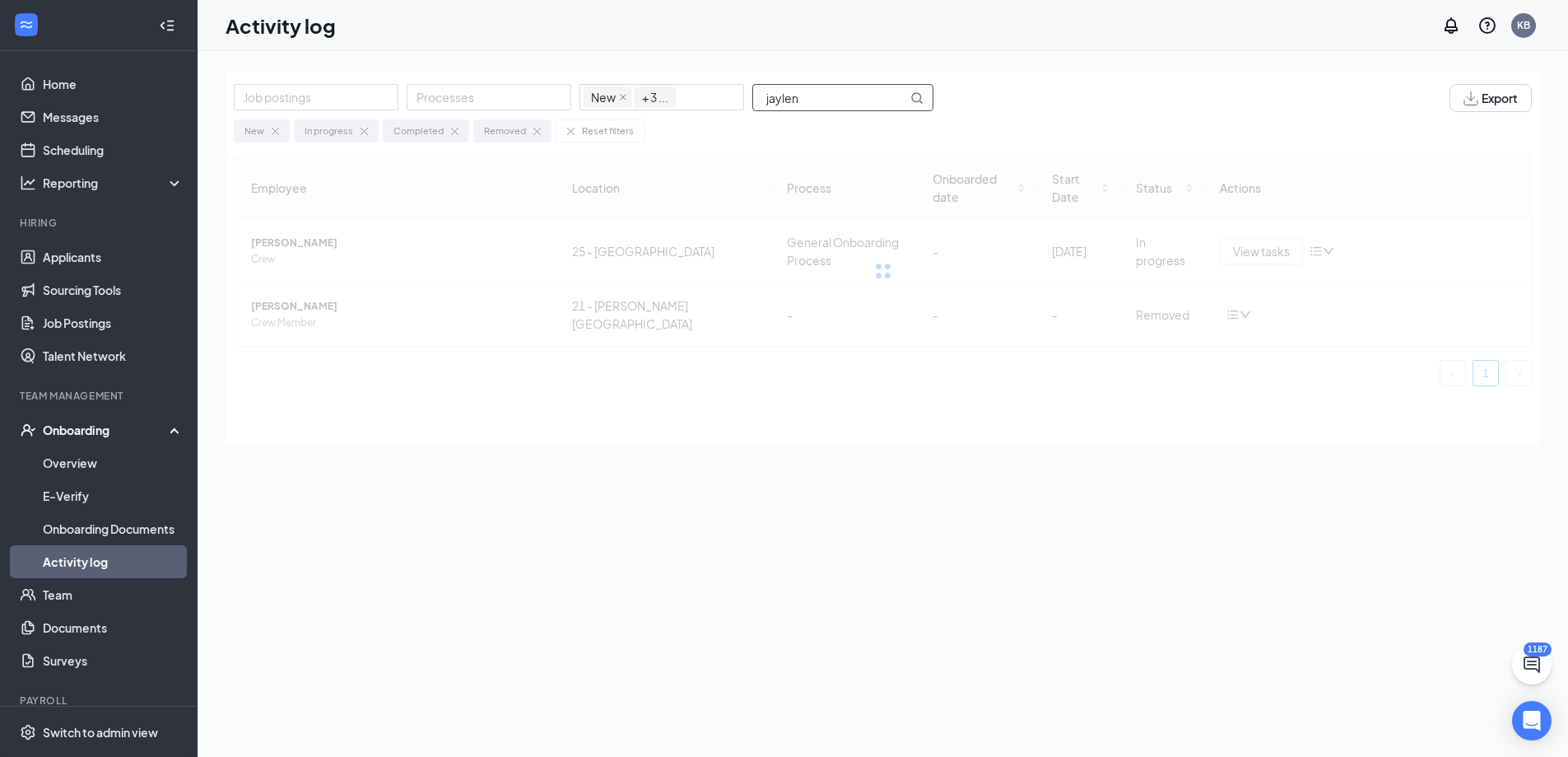
type input "jaylen"
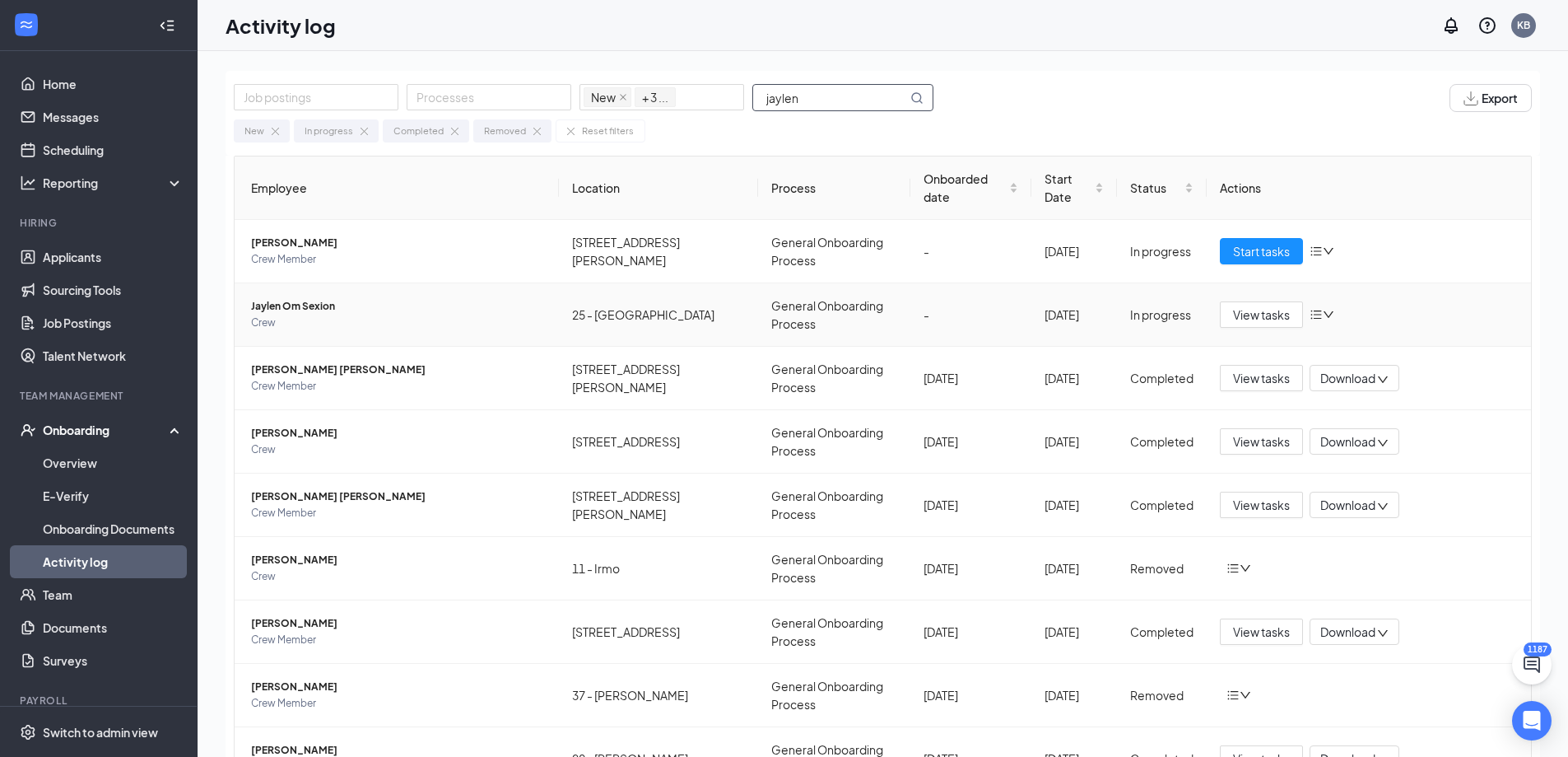
click at [308, 308] on span "Jaylen Om Sexion" at bounding box center [399, 307] width 295 height 17
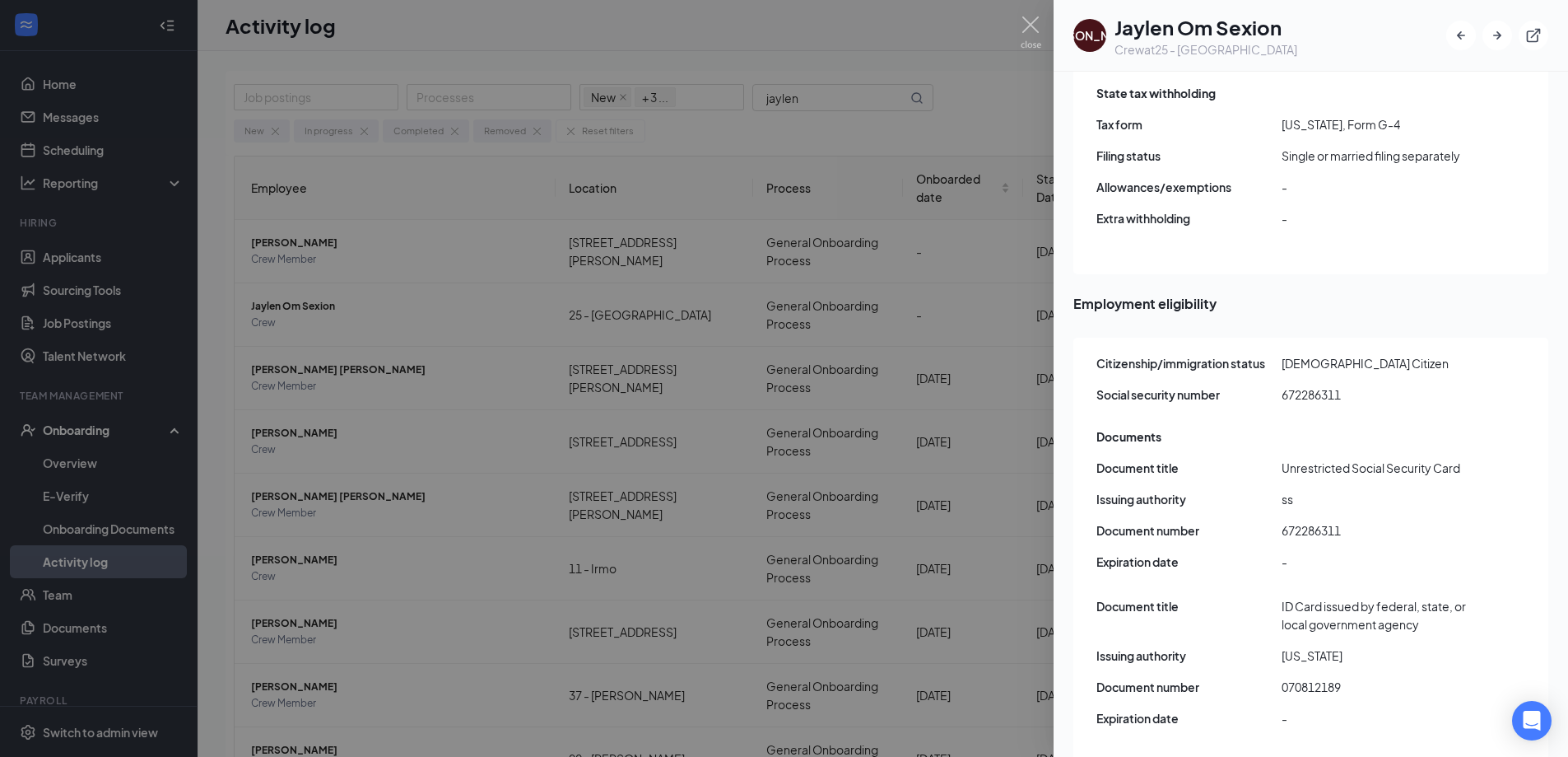
scroll to position [1830, 0]
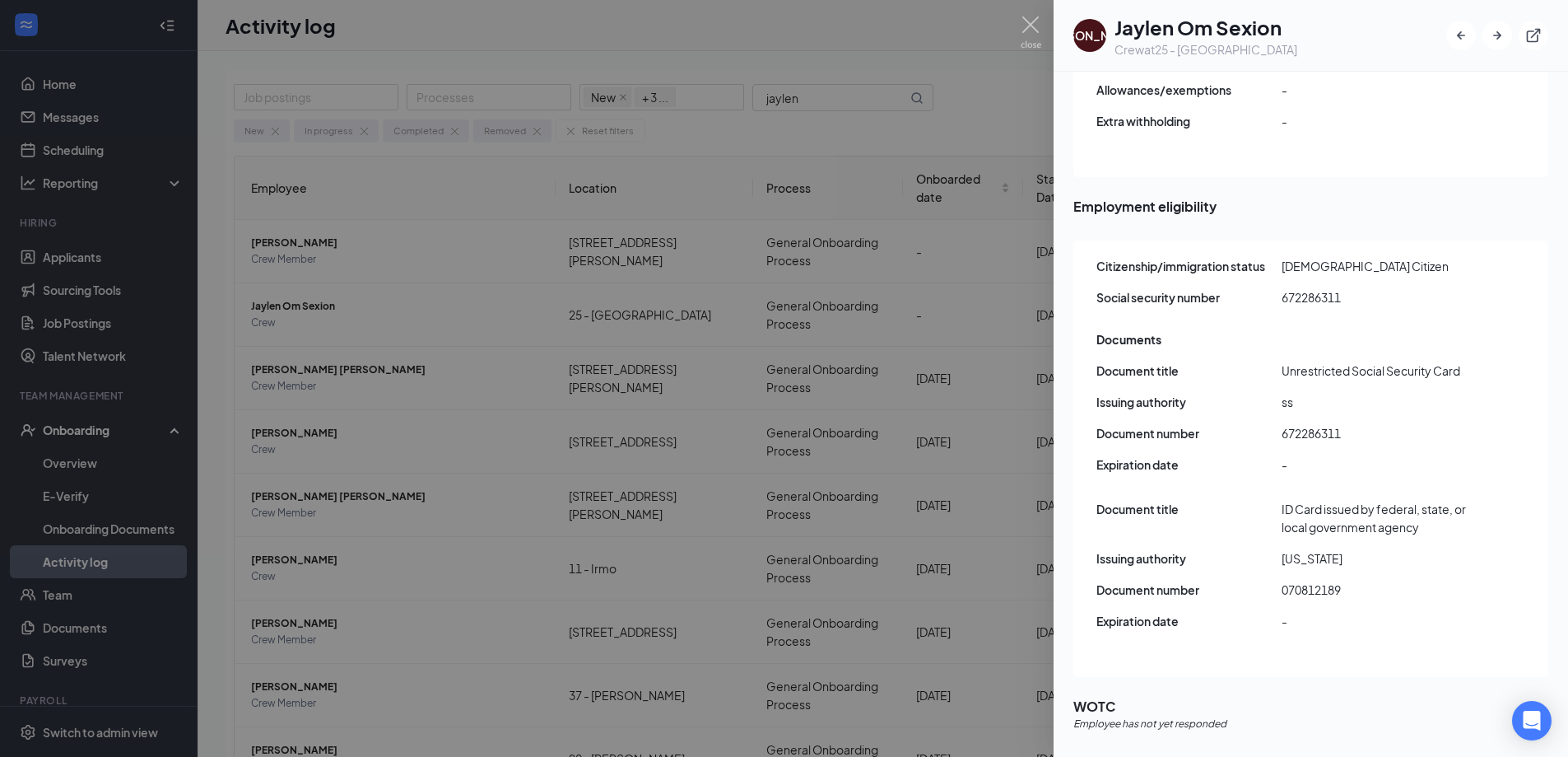
click at [1312, 581] on span "070812189" at bounding box center [1374, 589] width 185 height 18
copy span "070812189"
